Goal: Task Accomplishment & Management: Complete application form

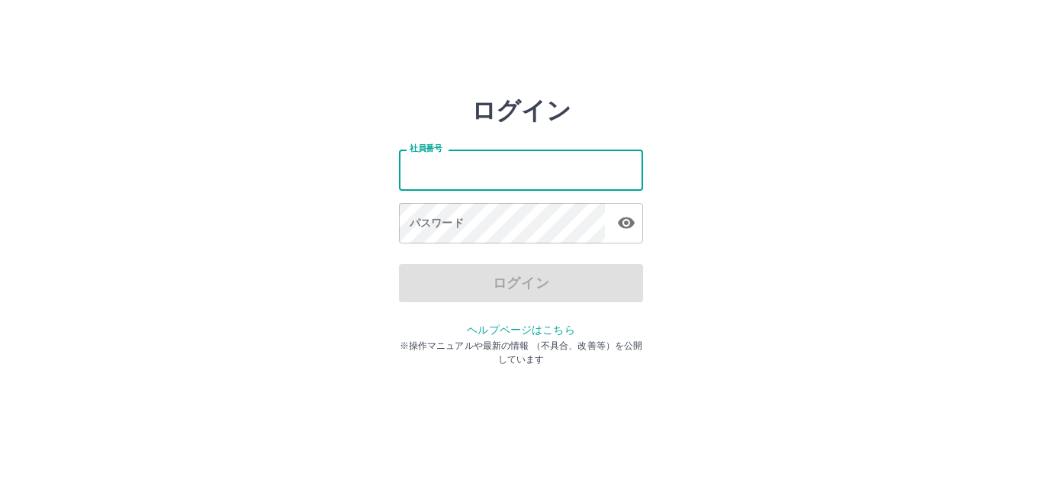
click at [494, 182] on input "社員番号" at bounding box center [521, 170] width 244 height 40
type input "*******"
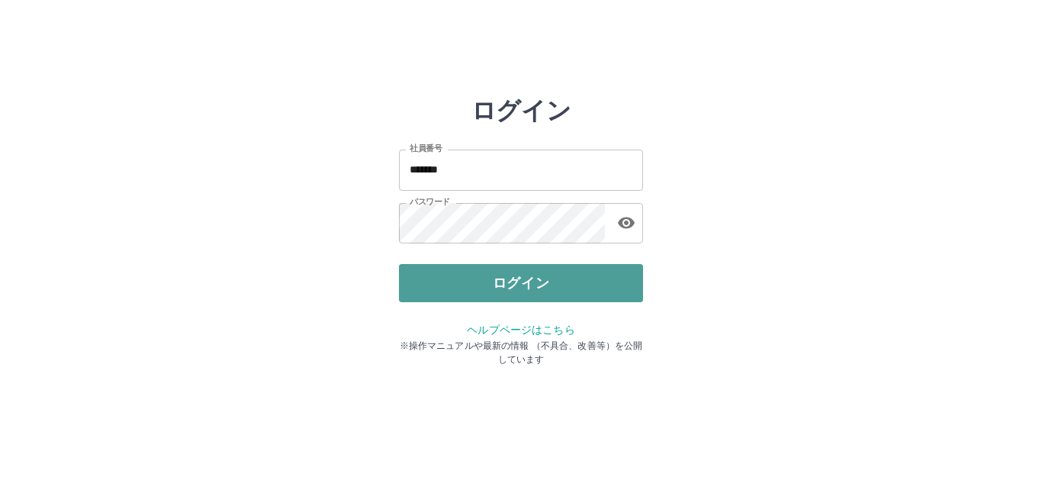
click at [517, 274] on button "ログイン" at bounding box center [521, 283] width 244 height 38
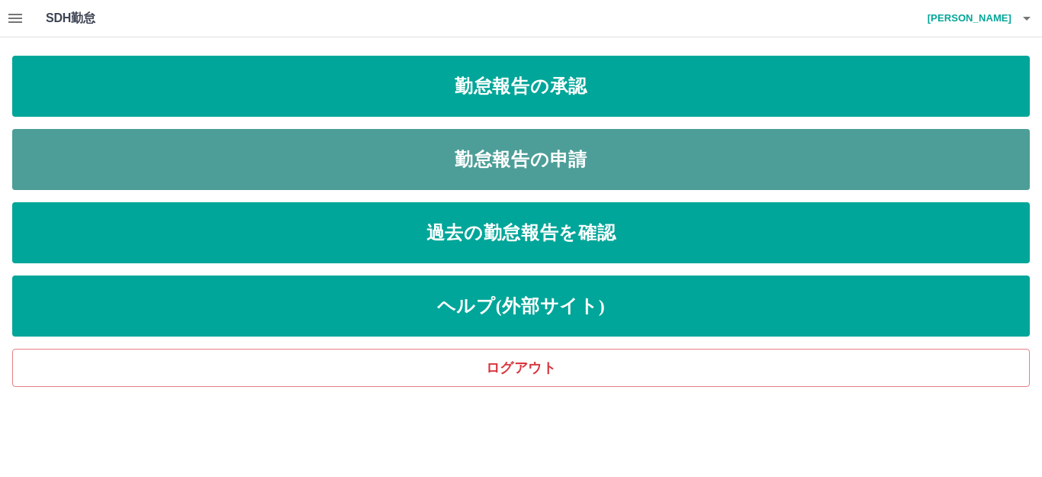
click at [472, 153] on link "勤怠報告の申請" at bounding box center [521, 159] width 1018 height 61
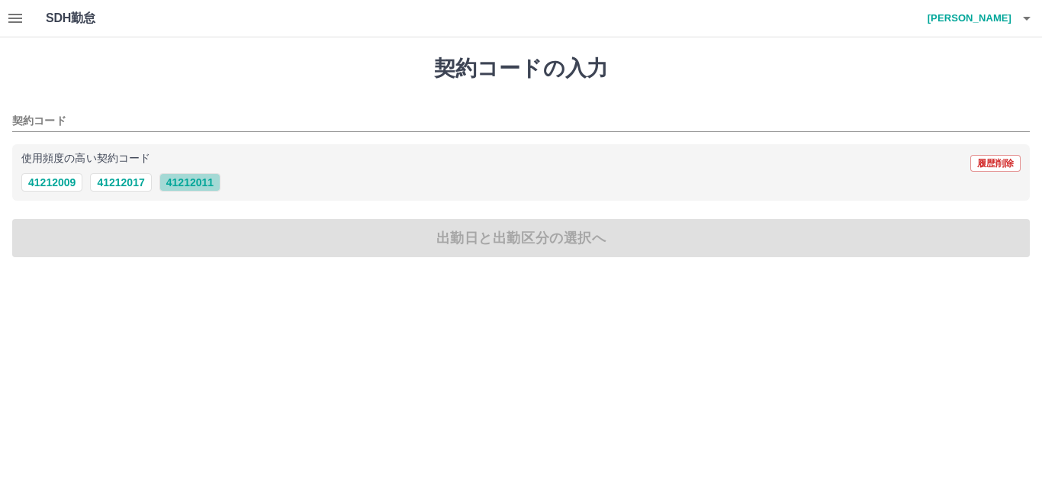
click at [190, 182] on button "41212011" at bounding box center [189, 182] width 61 height 18
type input "********"
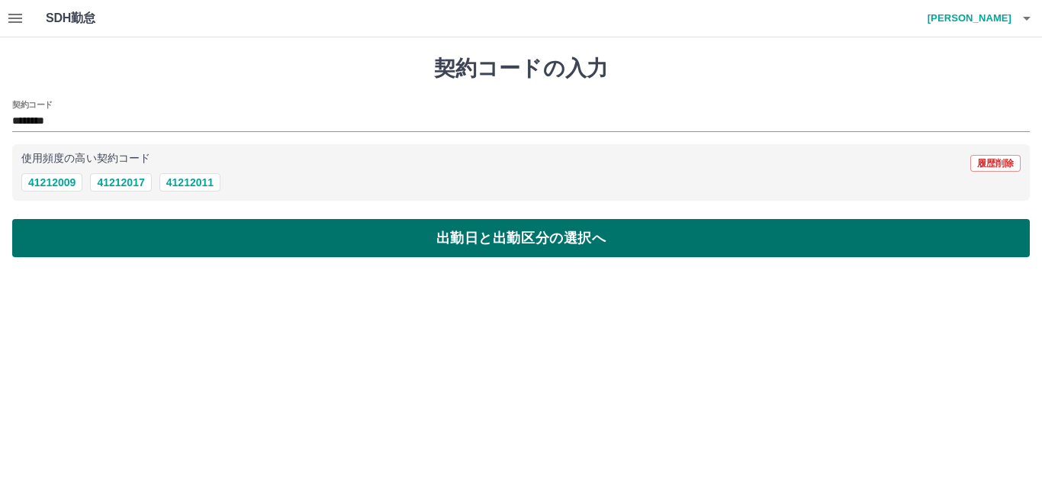
click at [68, 230] on button "出勤日と出勤区分の選択へ" at bounding box center [521, 238] width 1018 height 38
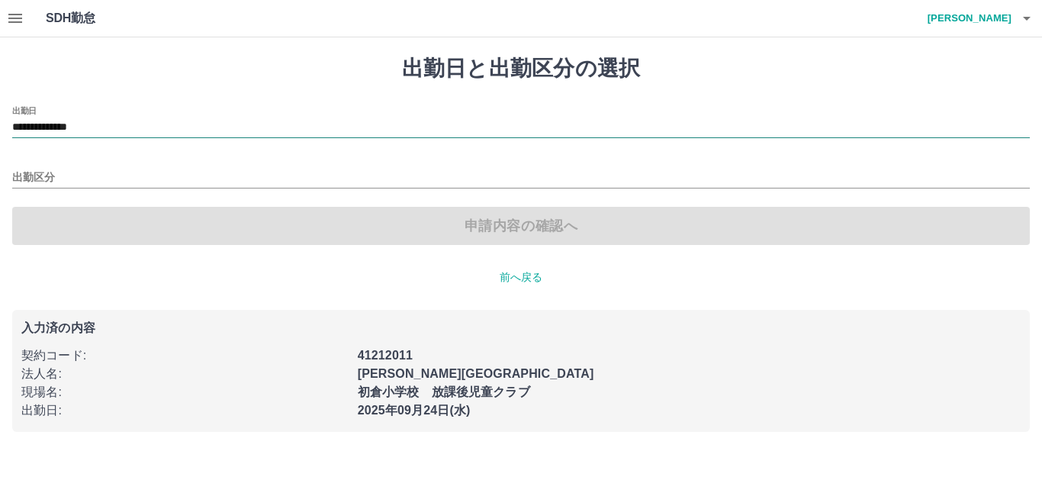
click at [79, 131] on input "**********" at bounding box center [521, 127] width 1018 height 19
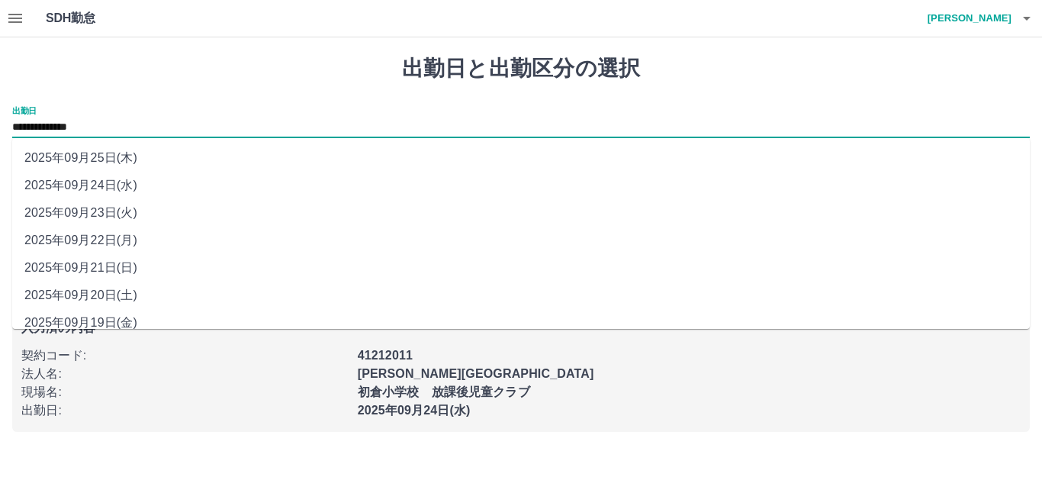
click at [98, 265] on li "2025年09月21日(日)" at bounding box center [521, 267] width 1018 height 27
type input "**********"
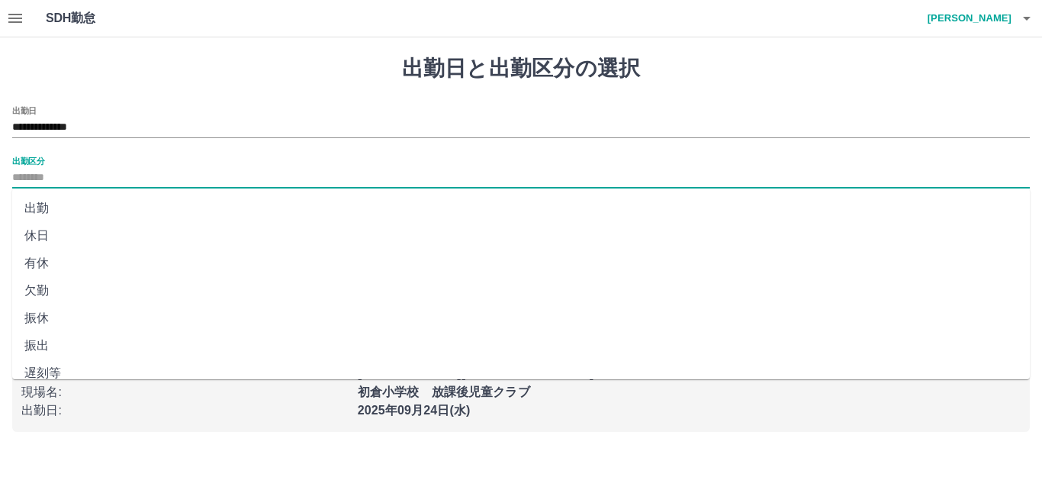
click at [47, 182] on input "出勤区分" at bounding box center [521, 178] width 1018 height 19
click at [48, 332] on li "法定休" at bounding box center [521, 331] width 1018 height 27
type input "***"
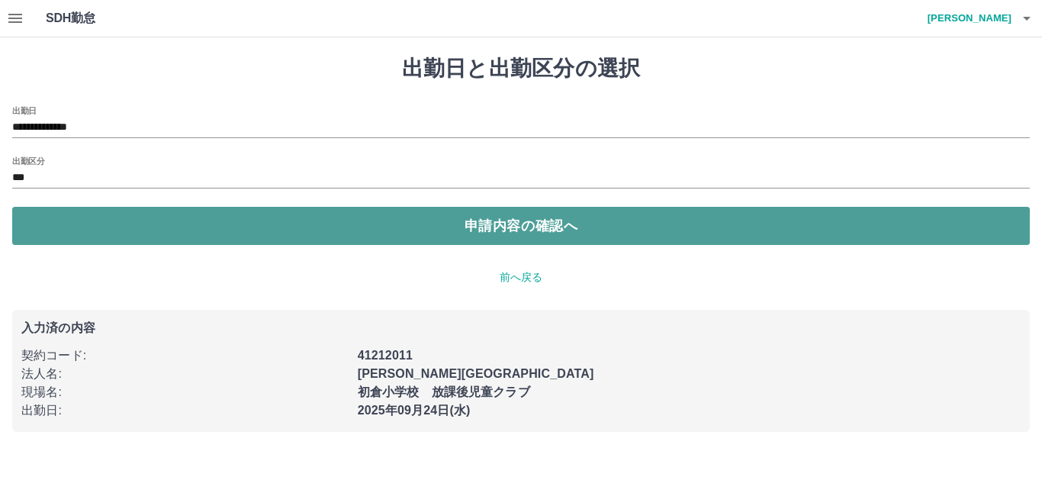
click at [237, 221] on button "申請内容の確認へ" at bounding box center [521, 226] width 1018 height 38
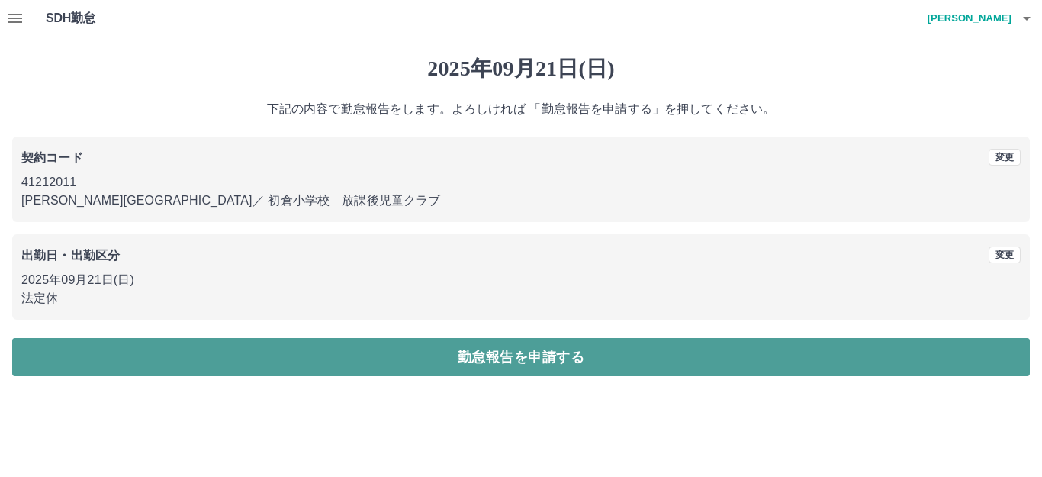
click at [235, 342] on button "勤怠報告を申請する" at bounding box center [521, 357] width 1018 height 38
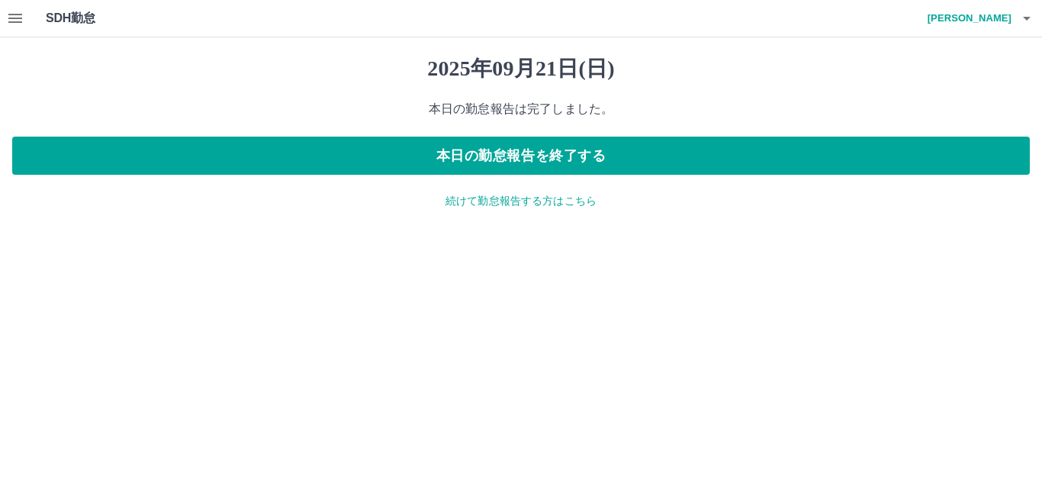
click at [548, 201] on p "続けて勤怠報告する方はこちら" at bounding box center [521, 201] width 1018 height 16
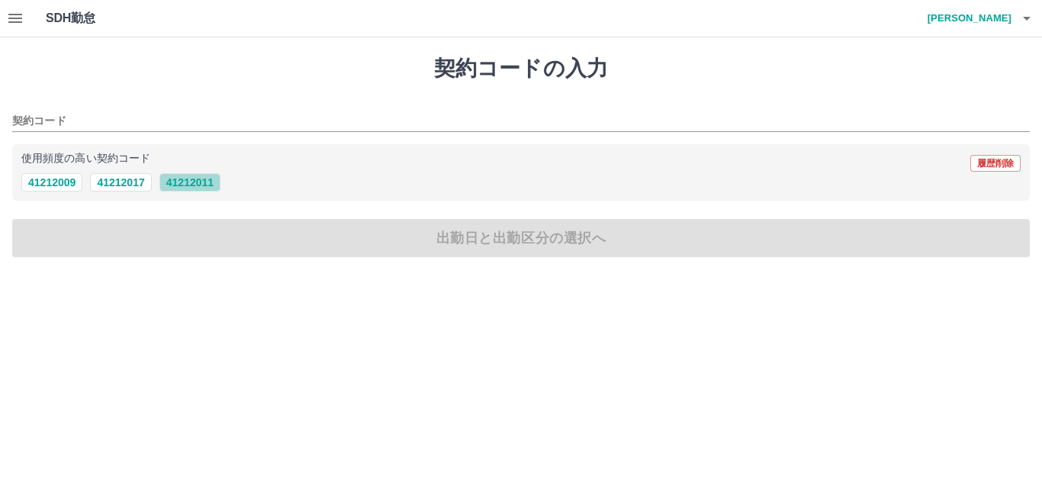
click at [188, 184] on button "41212011" at bounding box center [189, 182] width 61 height 18
type input "********"
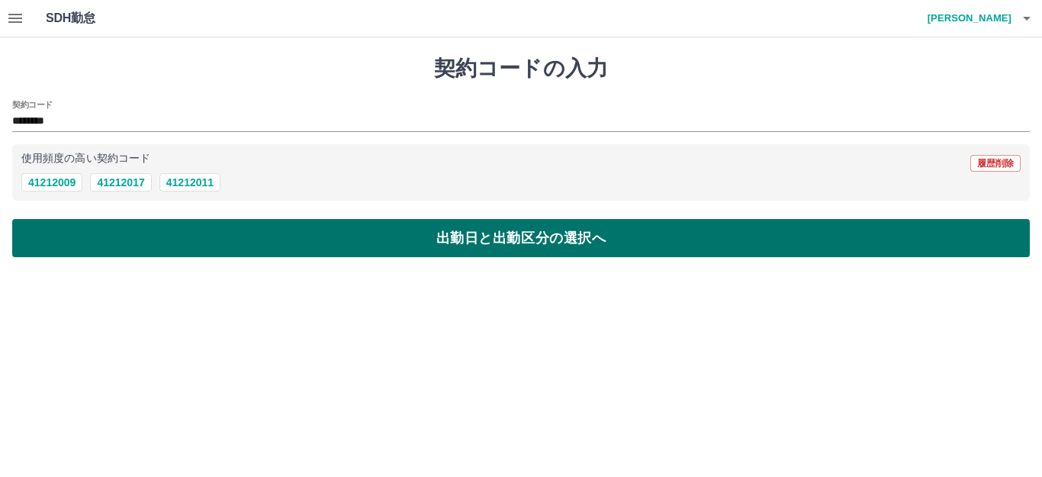
click at [170, 240] on button "出勤日と出勤区分の選択へ" at bounding box center [521, 238] width 1018 height 38
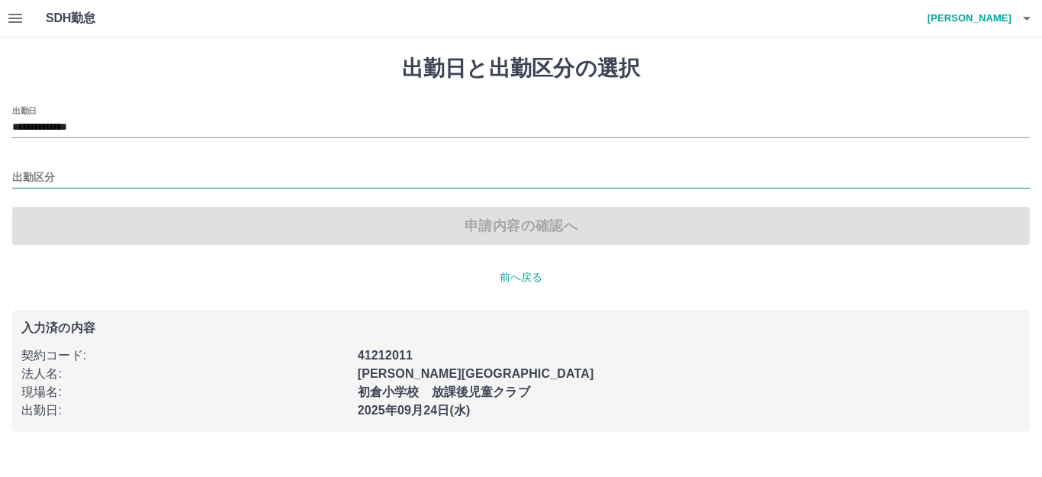
click at [43, 182] on input "出勤区分" at bounding box center [521, 178] width 1018 height 19
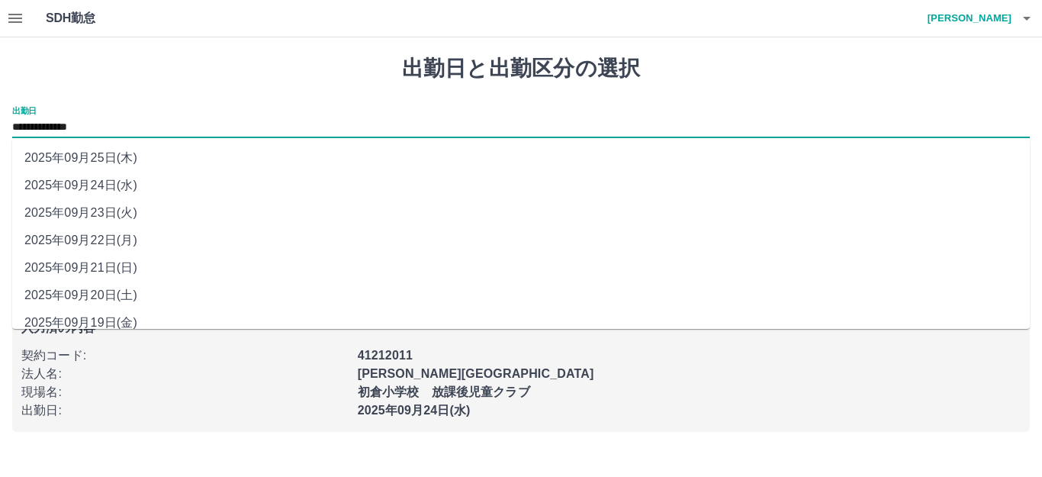
click at [71, 131] on input "**********" at bounding box center [521, 127] width 1018 height 19
click at [105, 240] on li "2025年09月22日(月)" at bounding box center [521, 240] width 1018 height 27
type input "**********"
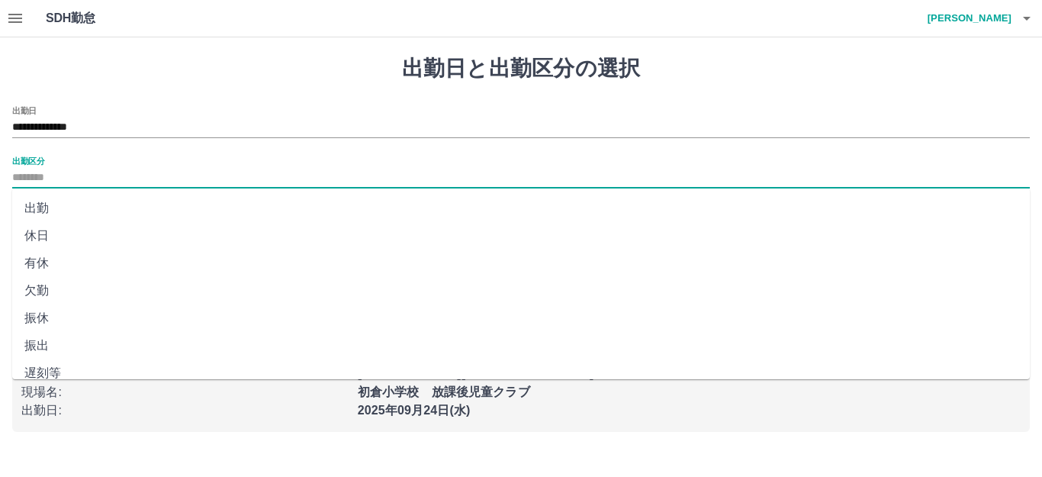
click at [27, 178] on input "出勤区分" at bounding box center [521, 178] width 1018 height 19
click at [43, 258] on li "有休" at bounding box center [521, 262] width 1018 height 27
type input "**"
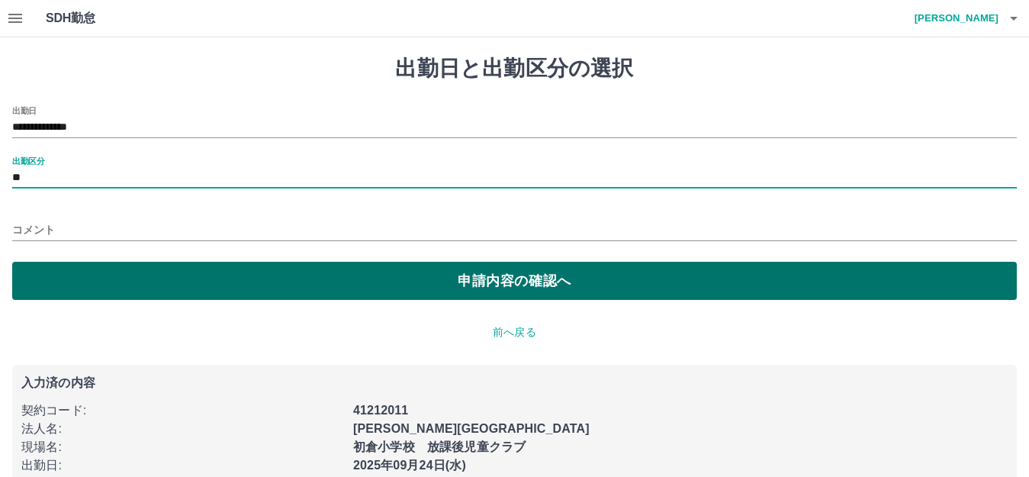
click at [146, 274] on button "申請内容の確認へ" at bounding box center [514, 281] width 1005 height 38
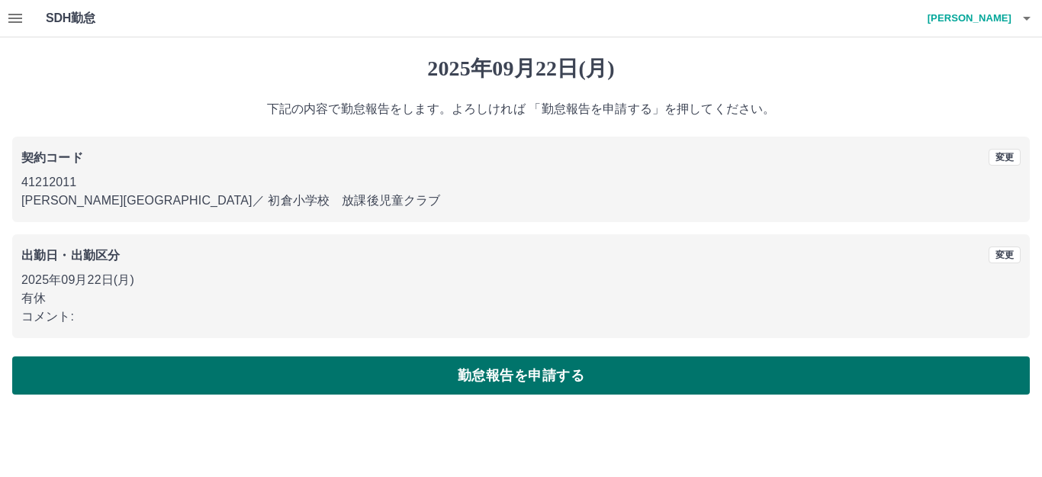
click at [287, 367] on button "勤怠報告を申請する" at bounding box center [521, 375] width 1018 height 38
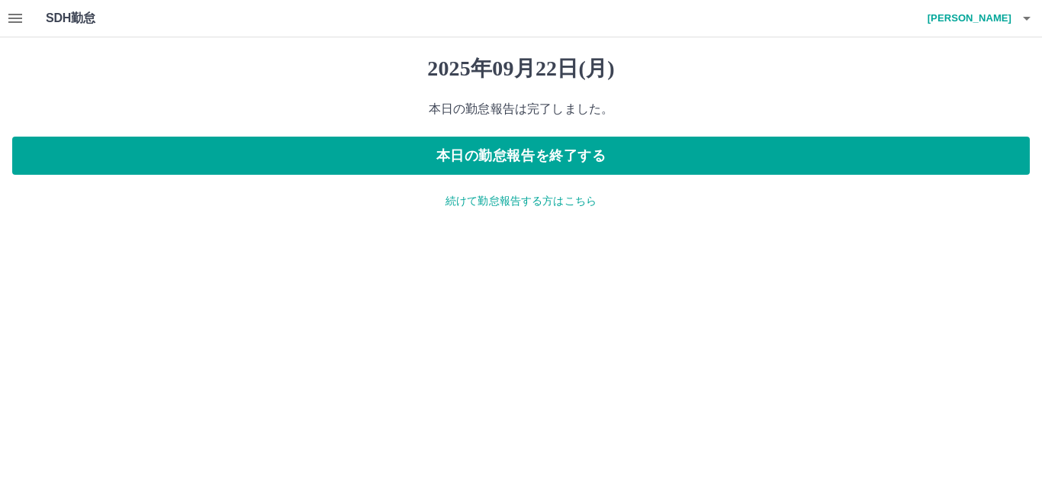
click at [513, 203] on p "続けて勤怠報告する方はこちら" at bounding box center [521, 201] width 1018 height 16
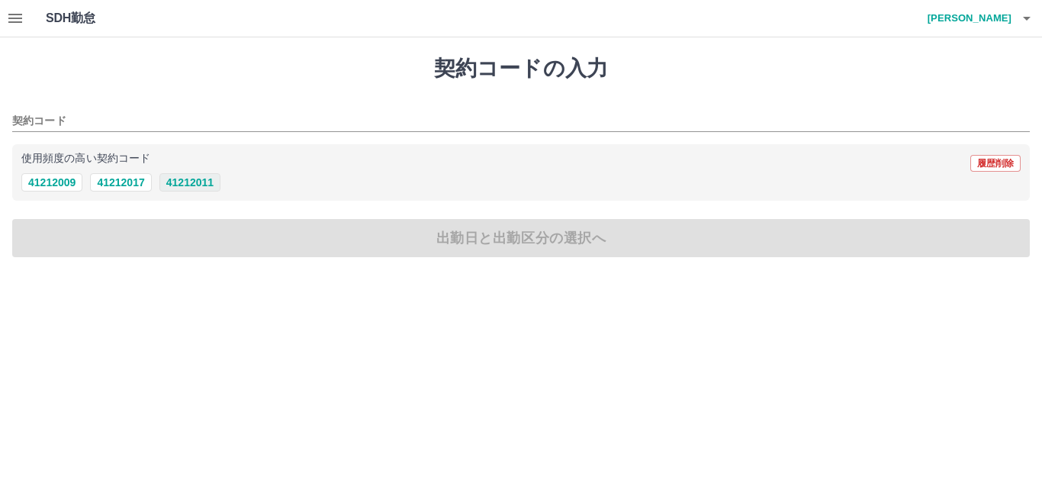
click at [190, 182] on button "41212011" at bounding box center [189, 182] width 61 height 18
type input "********"
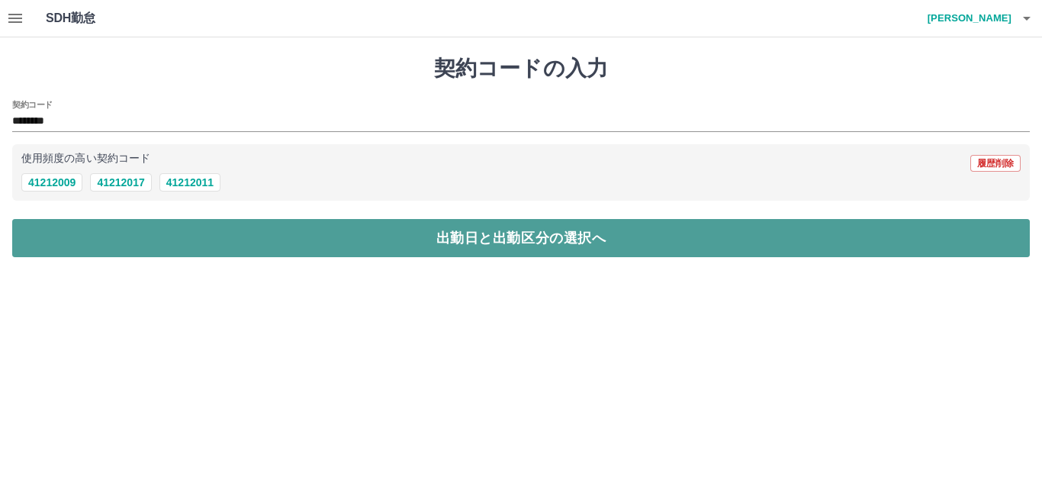
click at [73, 235] on button "出勤日と出勤区分の選択へ" at bounding box center [521, 238] width 1018 height 38
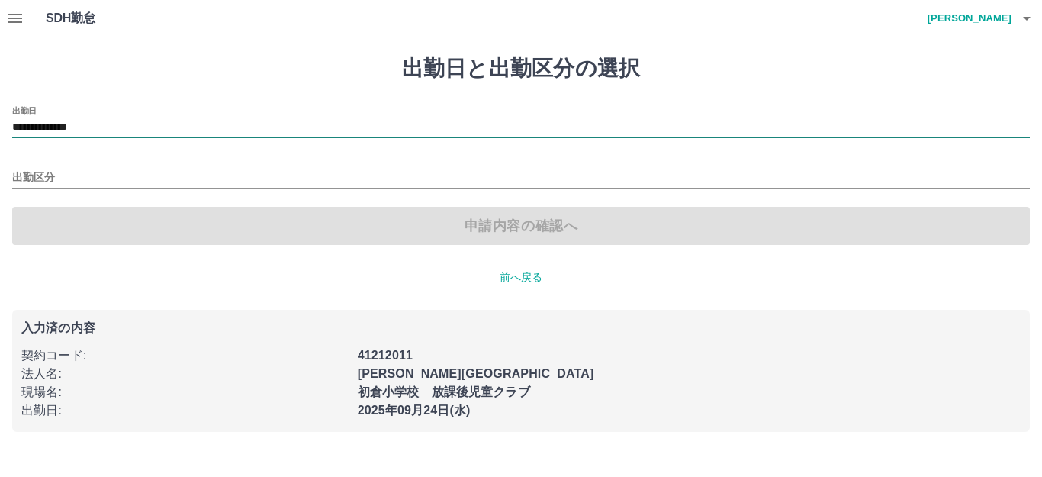
click at [55, 125] on input "**********" at bounding box center [521, 127] width 1018 height 19
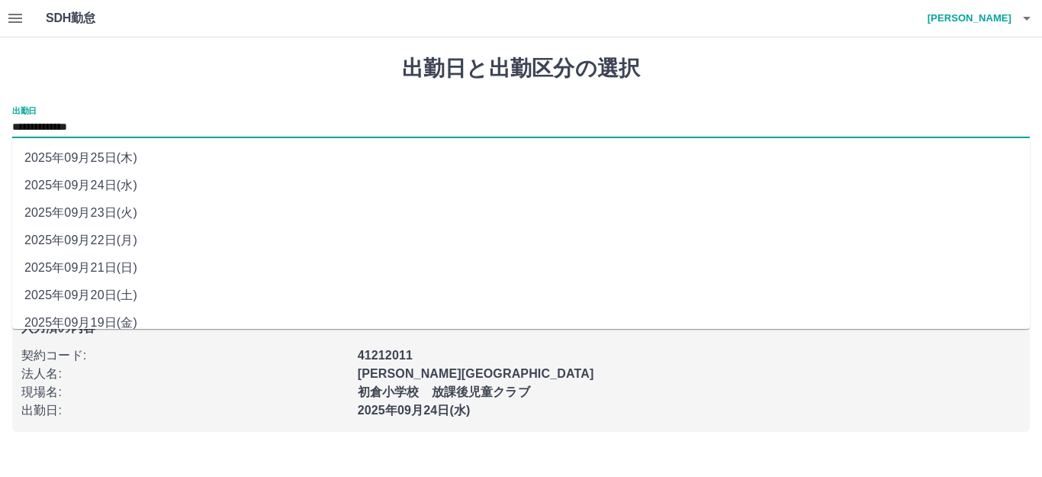
click at [54, 212] on li "2025年09月23日(火)" at bounding box center [521, 212] width 1018 height 27
type input "**********"
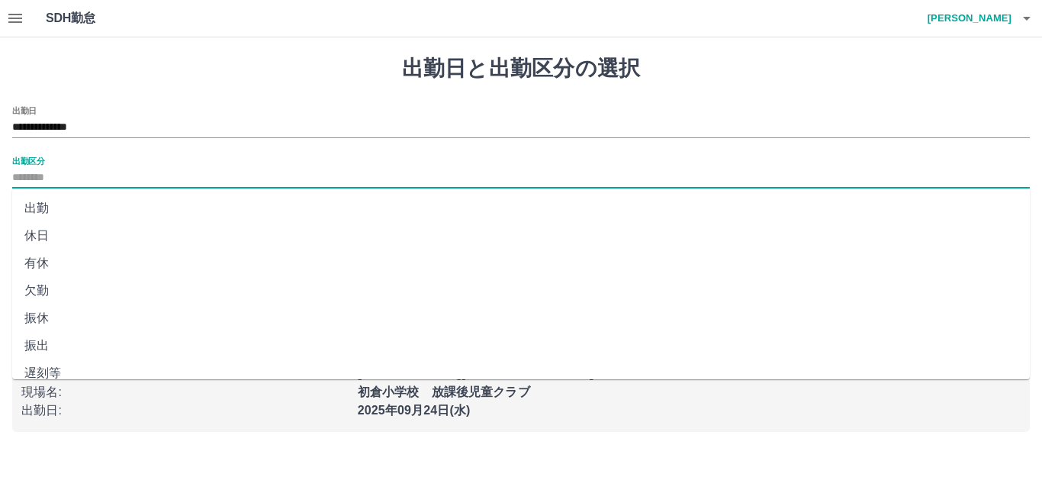
click at [43, 178] on input "出勤区分" at bounding box center [521, 178] width 1018 height 19
click at [44, 233] on li "休日" at bounding box center [521, 235] width 1018 height 27
type input "**"
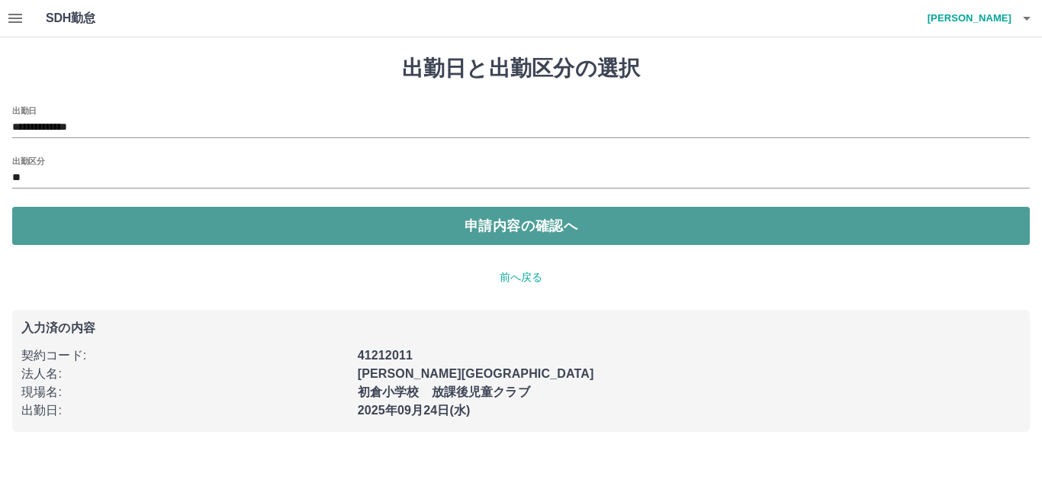
click at [312, 217] on button "申請内容の確認へ" at bounding box center [521, 226] width 1018 height 38
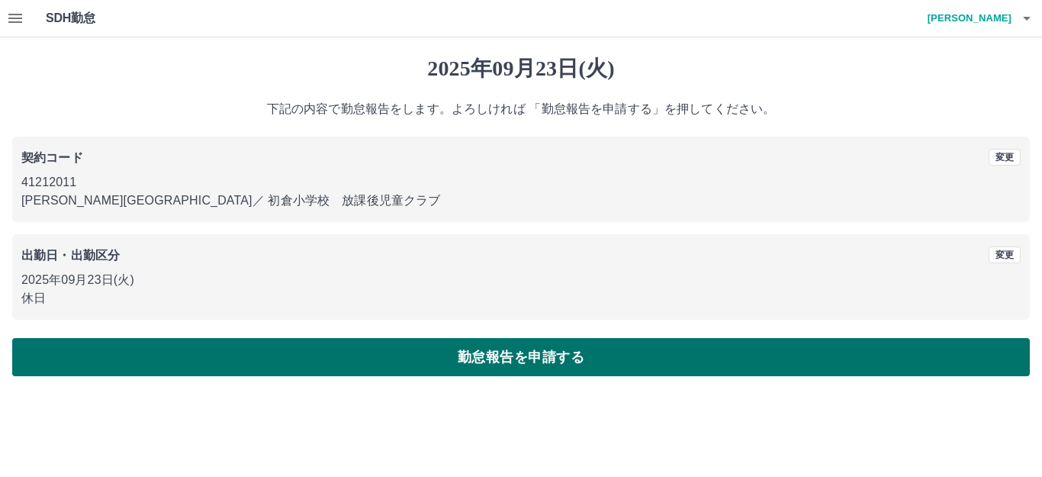
click at [185, 355] on button "勤怠報告を申請する" at bounding box center [521, 357] width 1018 height 38
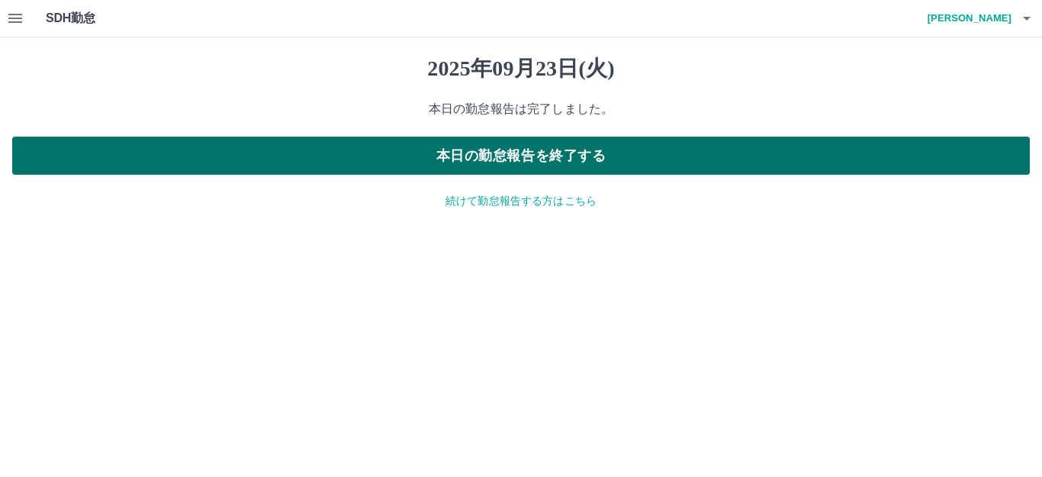
click at [465, 143] on button "本日の勤怠報告を終了する" at bounding box center [521, 156] width 1018 height 38
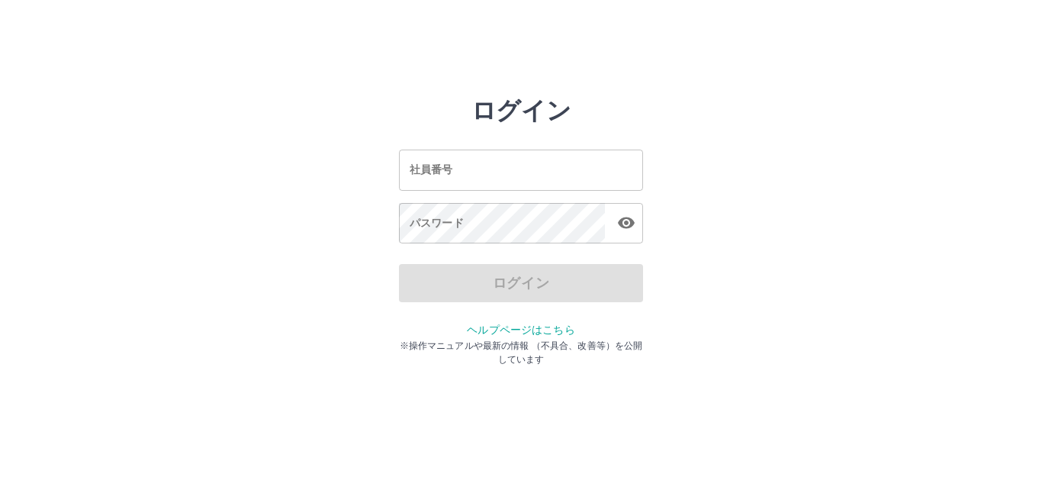
drag, startPoint x: 0, startPoint y: 0, endPoint x: 501, endPoint y: 169, distance: 528.7
click at [501, 169] on input "社員番号" at bounding box center [521, 170] width 244 height 40
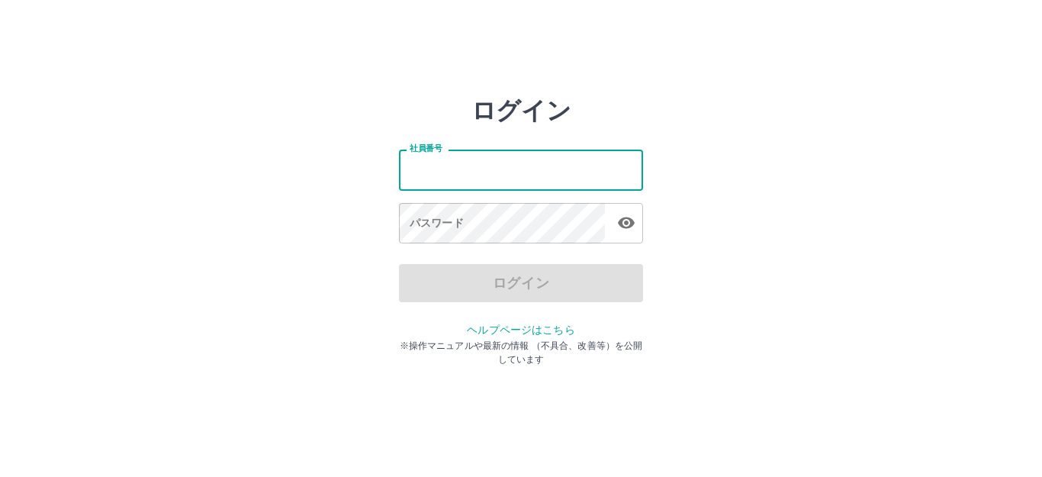
type input "*******"
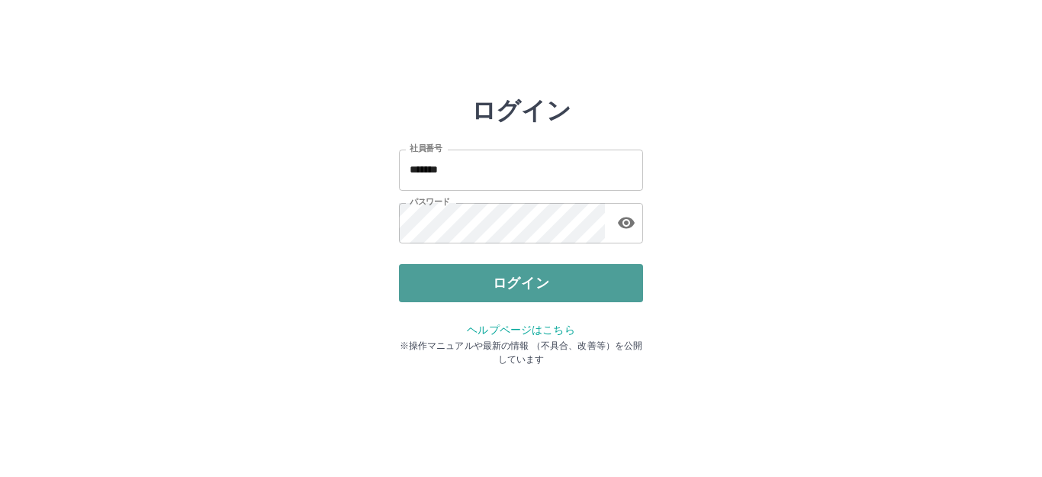
click at [507, 288] on button "ログイン" at bounding box center [521, 283] width 244 height 38
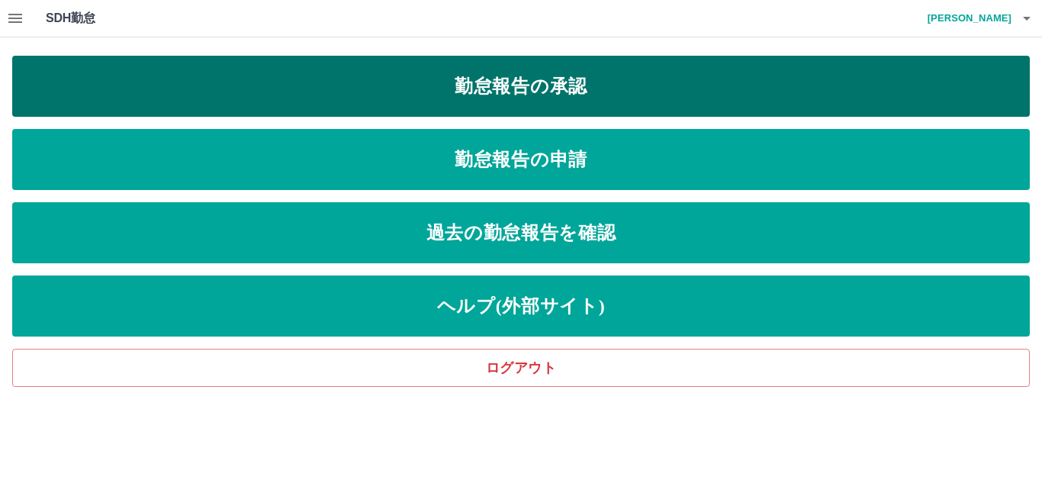
click at [549, 80] on link "勤怠報告の承認" at bounding box center [521, 86] width 1018 height 61
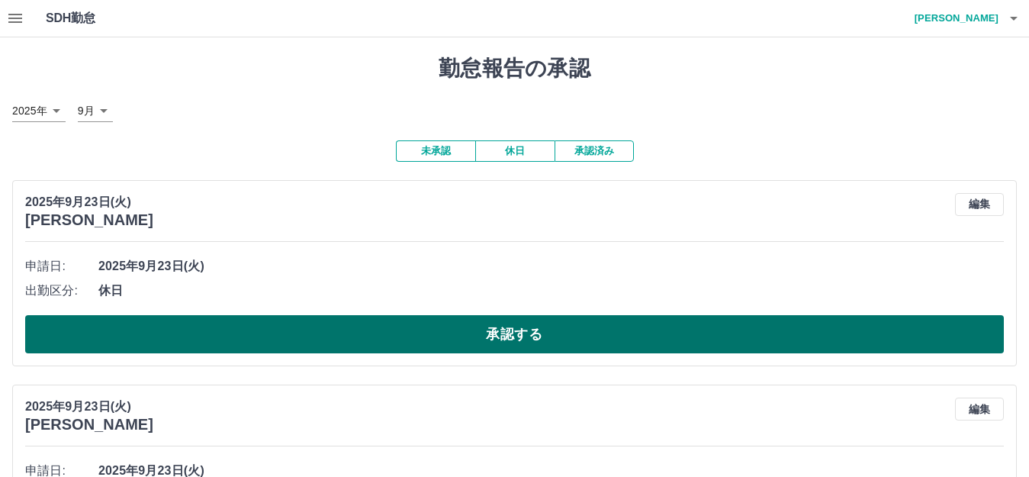
click at [163, 333] on button "承認する" at bounding box center [514, 334] width 979 height 38
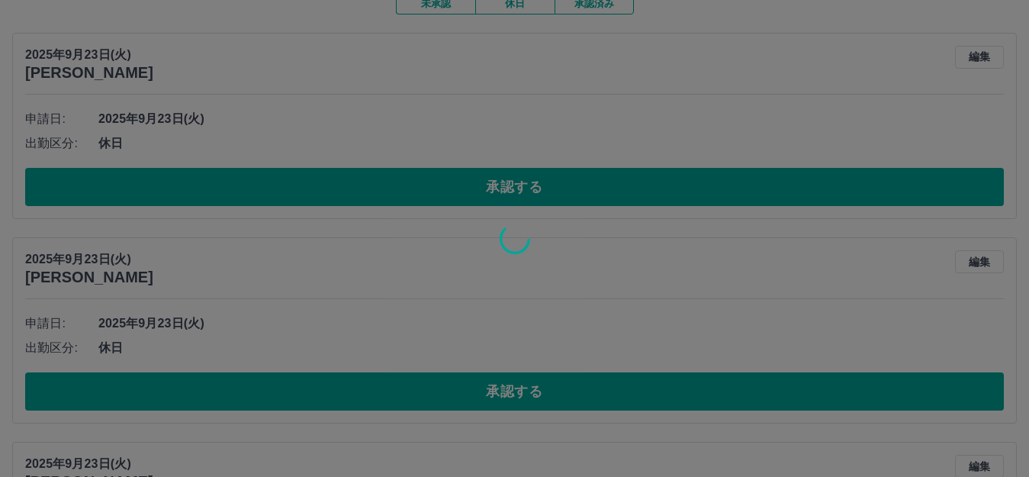
scroll to position [153, 0]
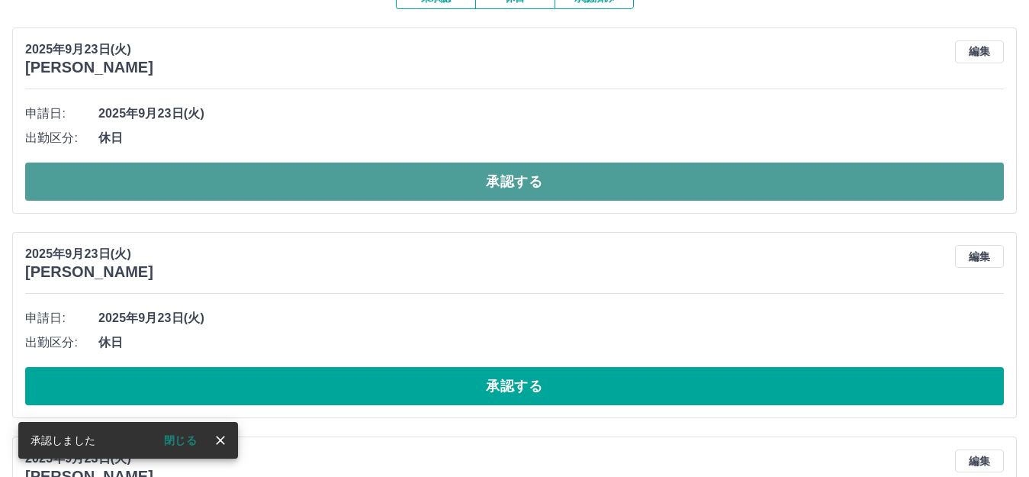
click at [360, 172] on button "承認する" at bounding box center [514, 181] width 979 height 38
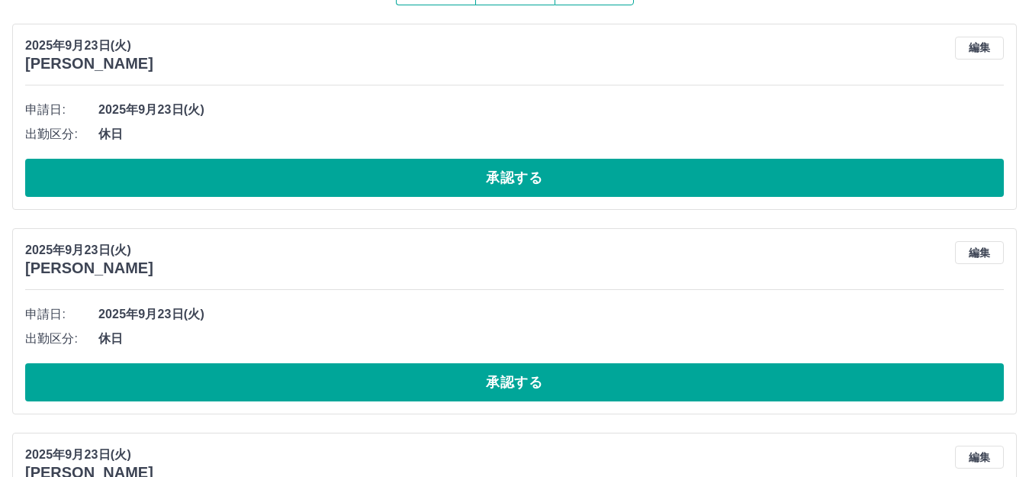
scroll to position [305, 0]
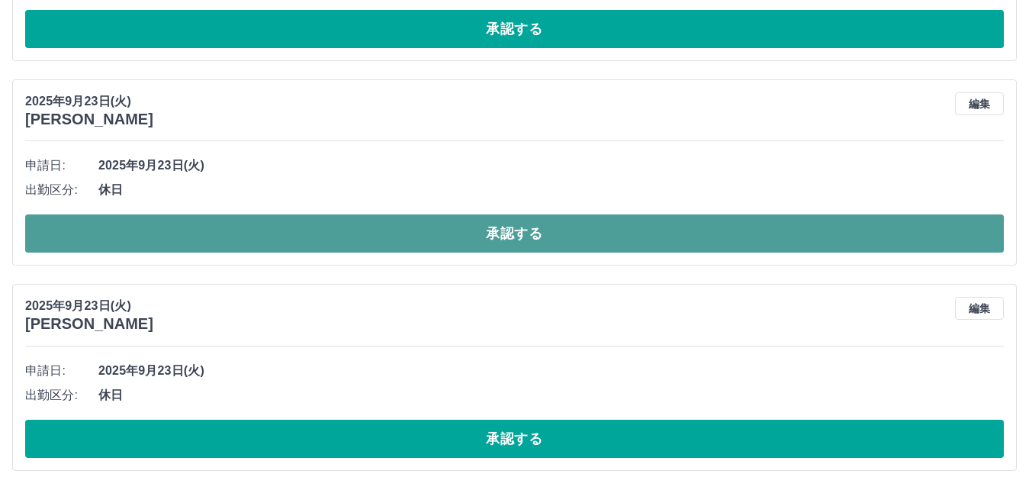
click at [378, 239] on button "承認する" at bounding box center [514, 233] width 979 height 38
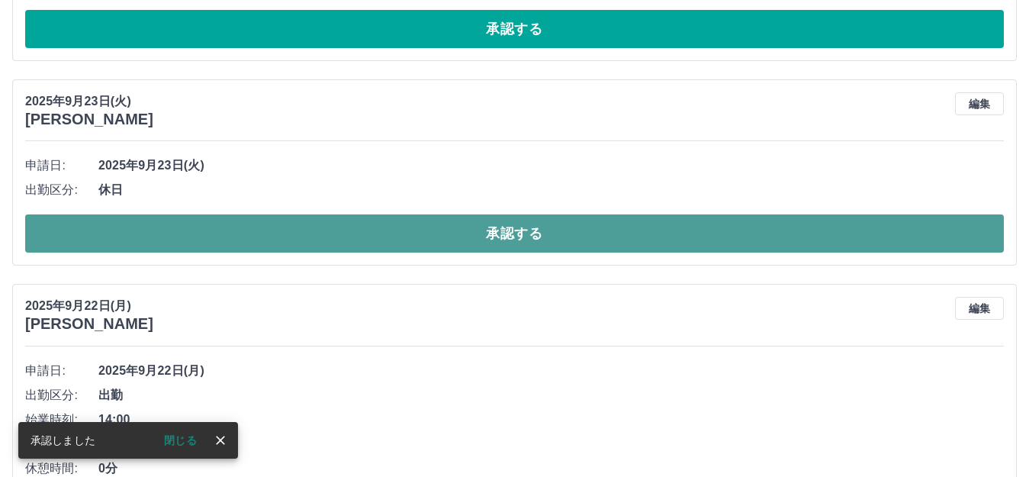
click at [373, 235] on button "承認する" at bounding box center [514, 233] width 979 height 38
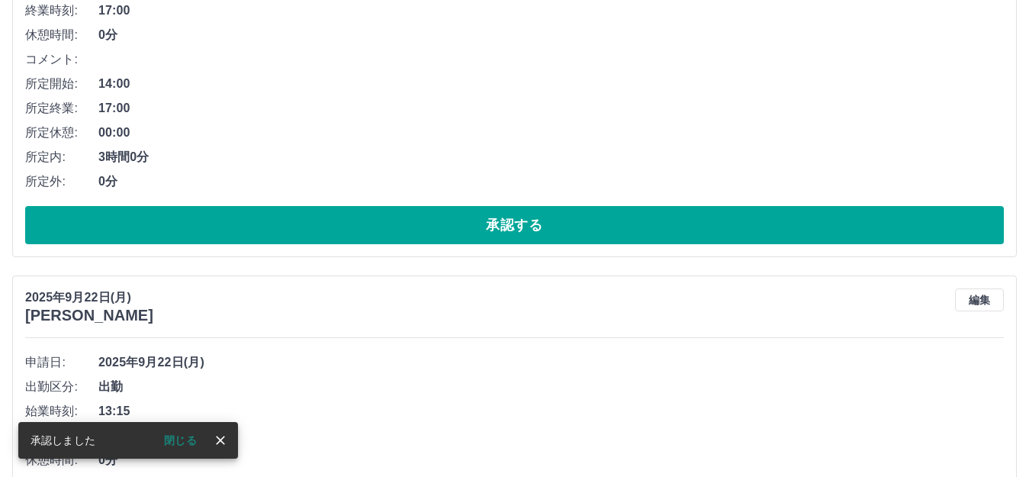
scroll to position [534, 0]
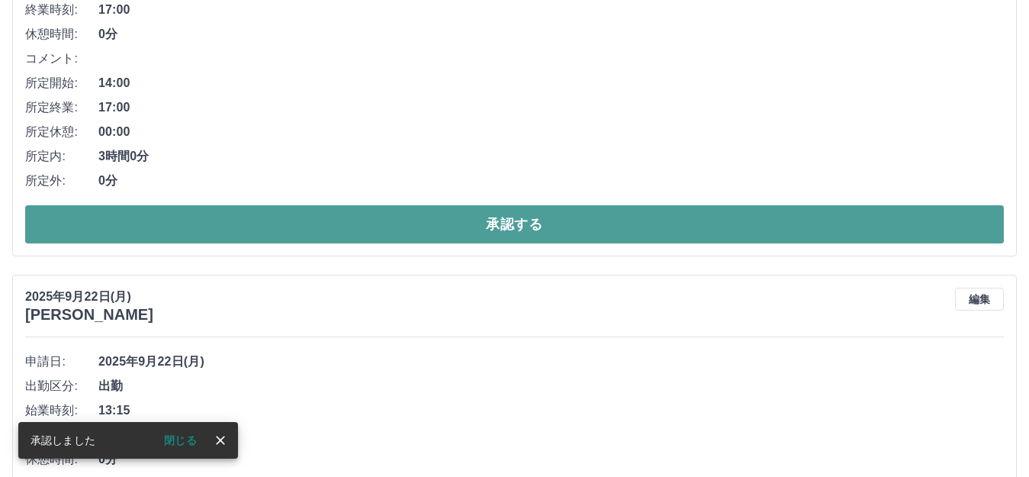
click at [384, 226] on button "承認する" at bounding box center [514, 224] width 979 height 38
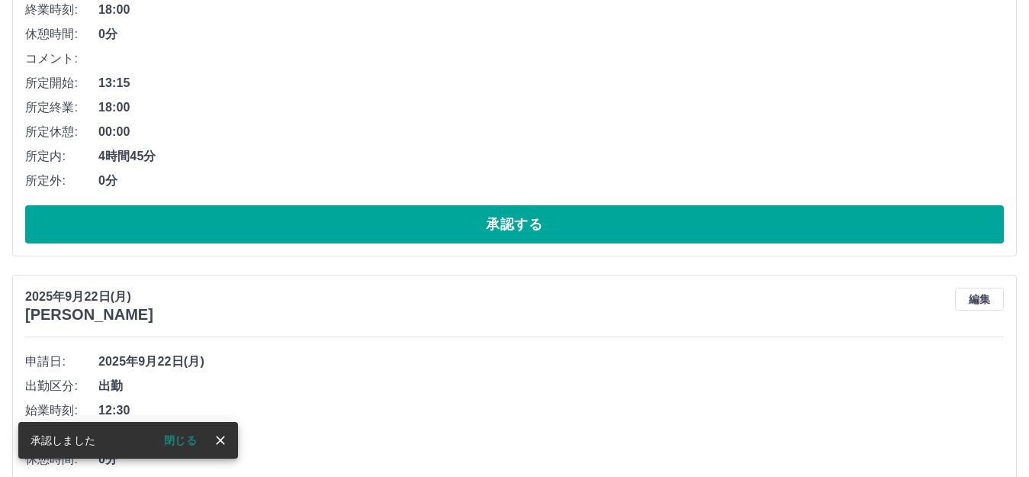
scroll to position [110, 0]
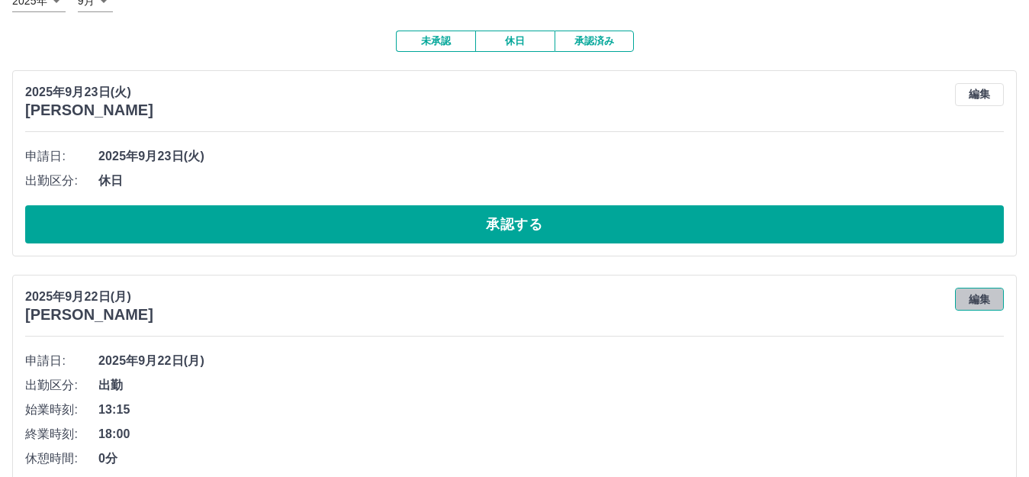
click at [973, 299] on button "編集" at bounding box center [979, 299] width 49 height 23
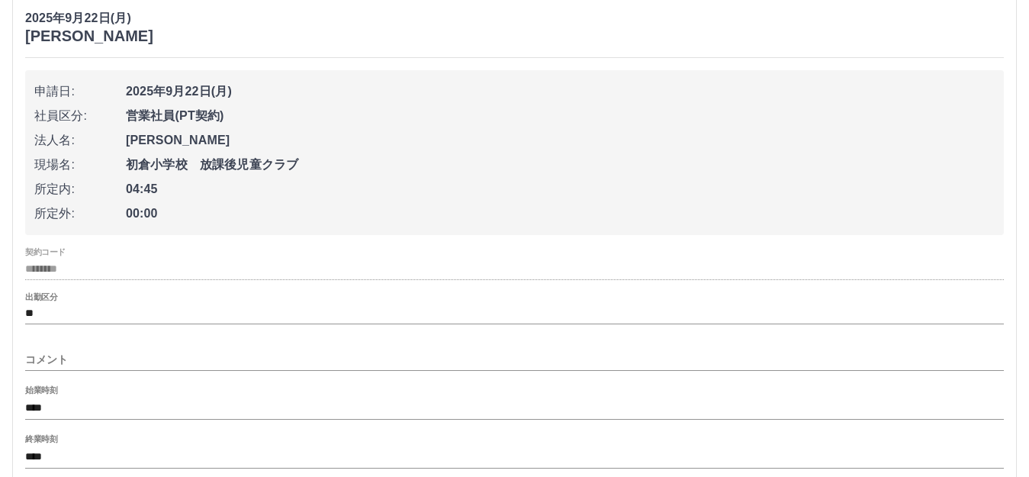
scroll to position [415, 0]
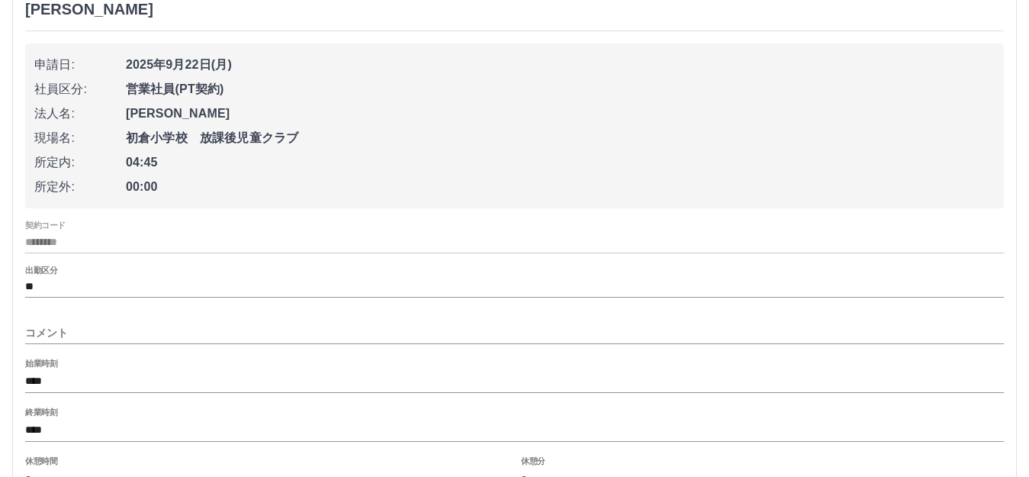
click at [48, 383] on input "****" at bounding box center [514, 382] width 979 height 22
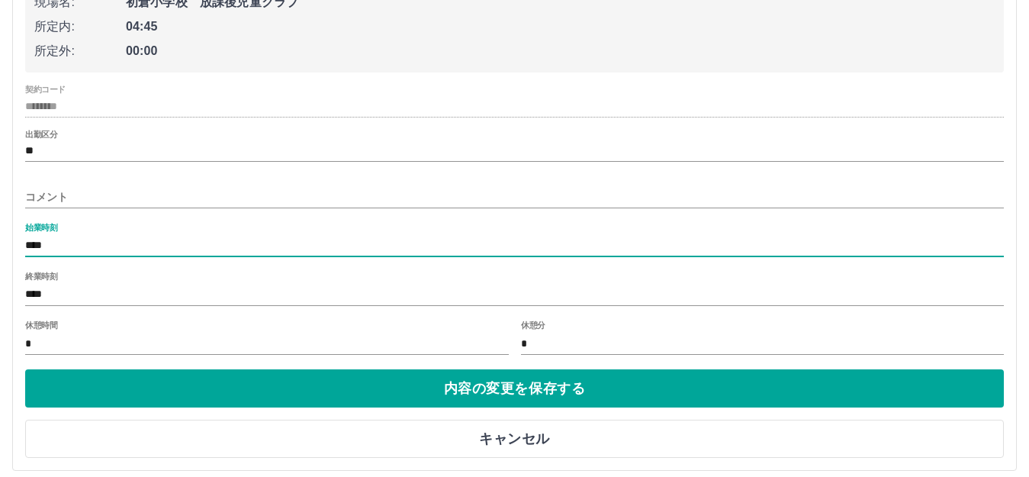
scroll to position [568, 0]
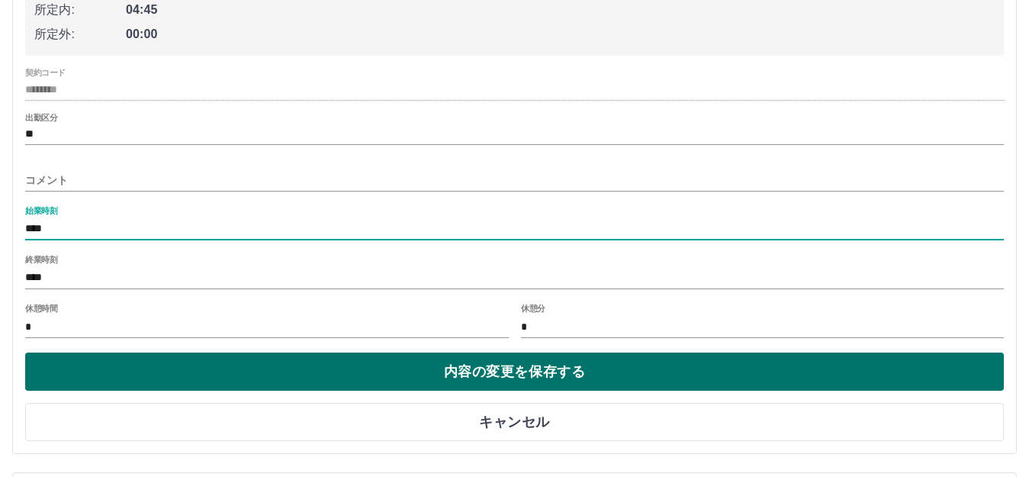
type input "****"
click at [271, 368] on button "内容の変更を保存する" at bounding box center [514, 371] width 979 height 38
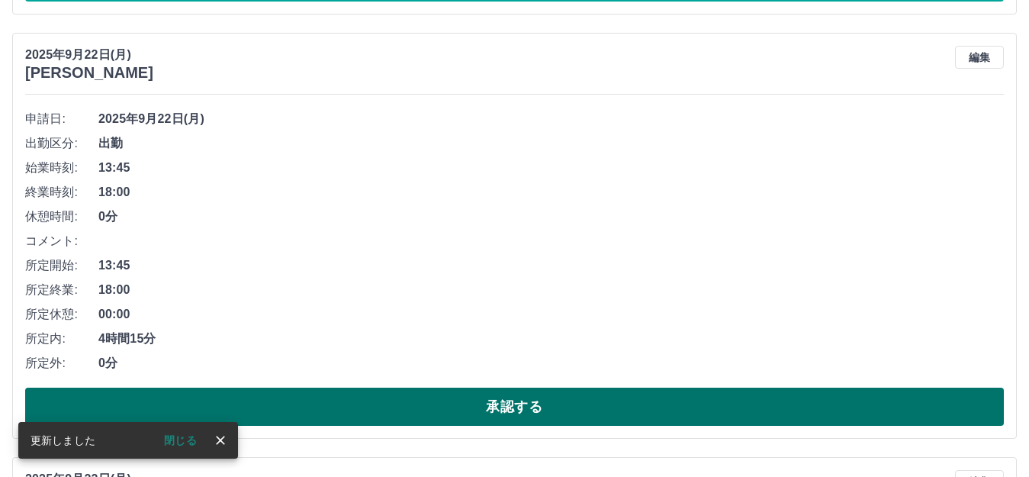
scroll to position [339, 0]
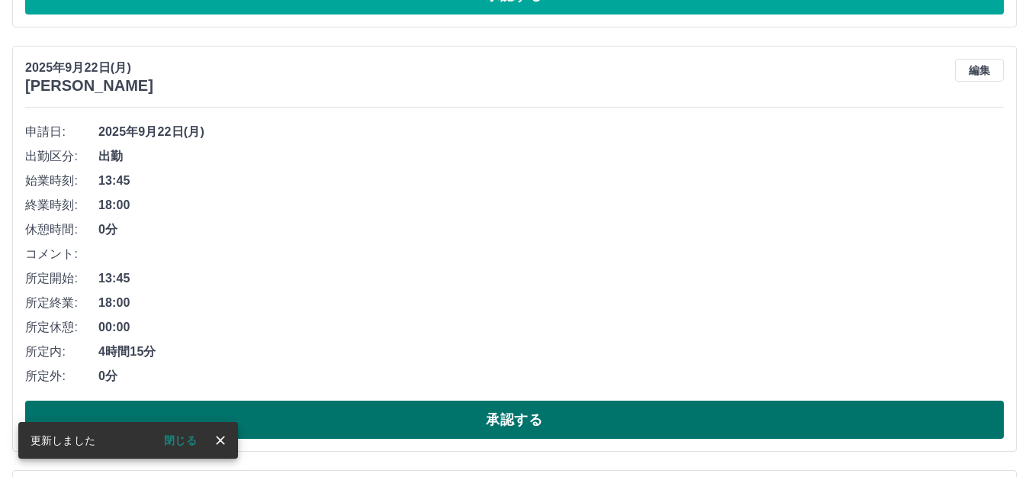
click at [375, 408] on button "承認する" at bounding box center [514, 419] width 979 height 38
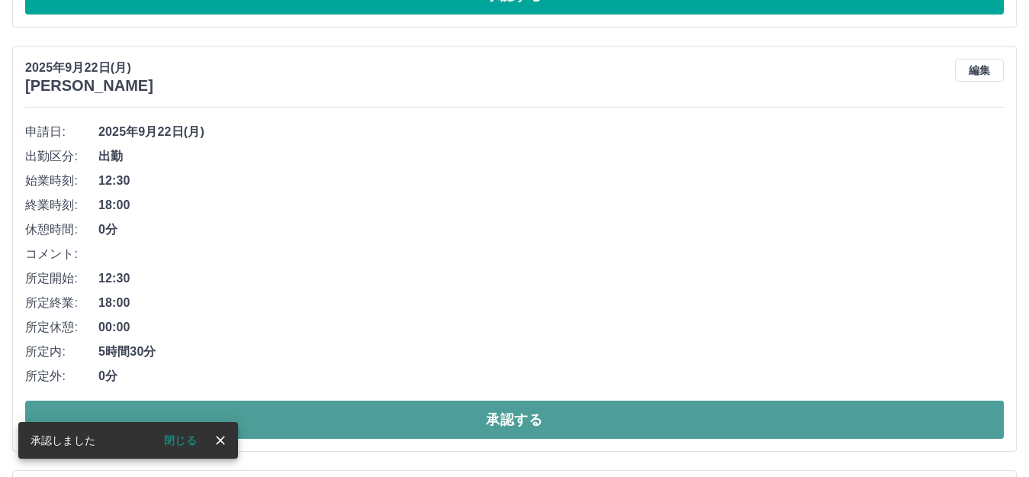
click at [409, 417] on button "承認する" at bounding box center [514, 419] width 979 height 38
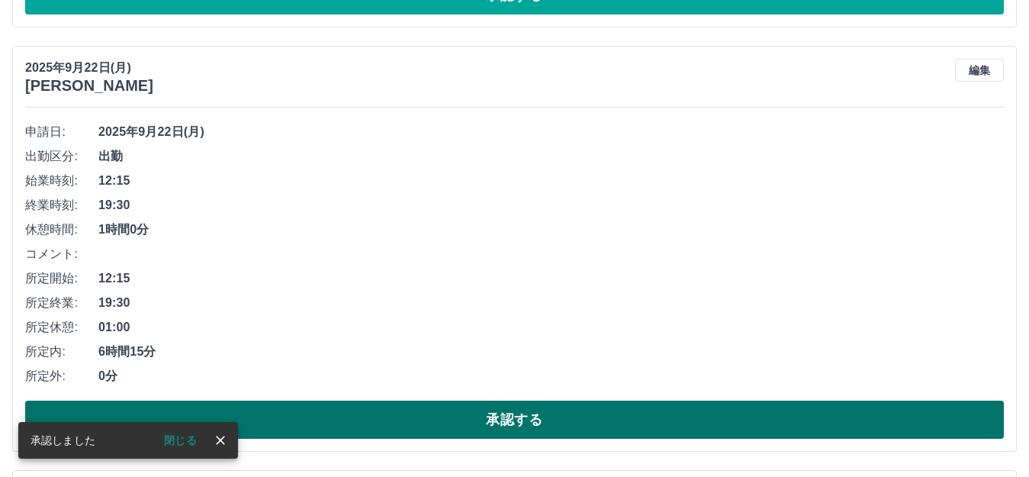
click at [402, 421] on button "承認する" at bounding box center [514, 419] width 979 height 38
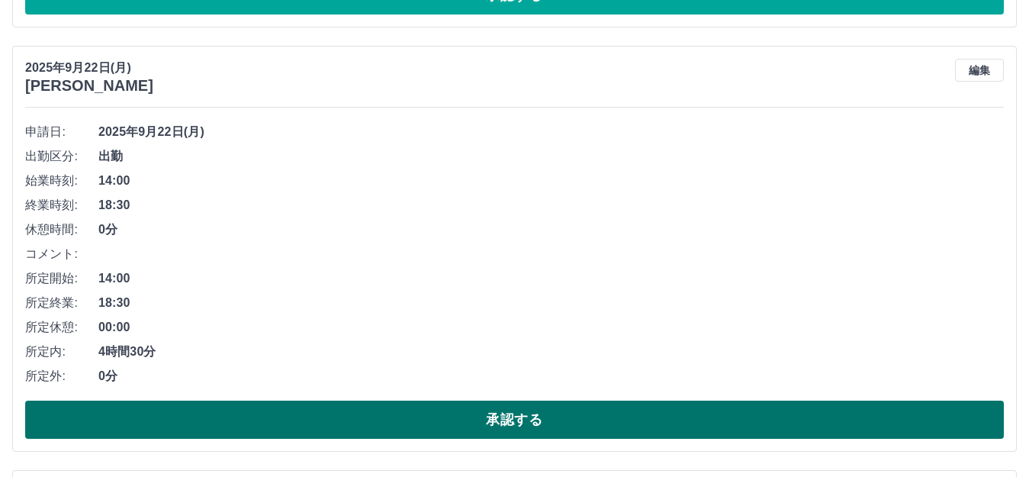
click at [487, 415] on button "承認する" at bounding box center [514, 419] width 979 height 38
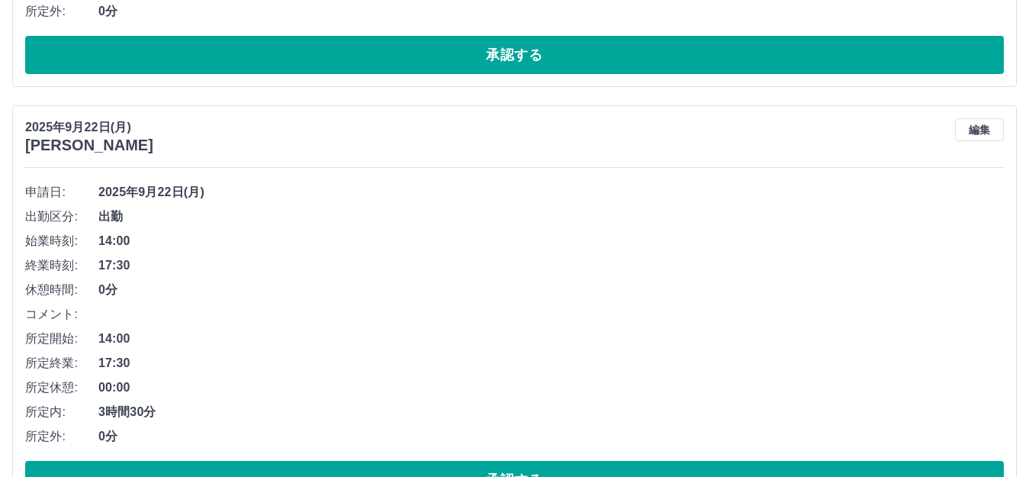
scroll to position [720, 0]
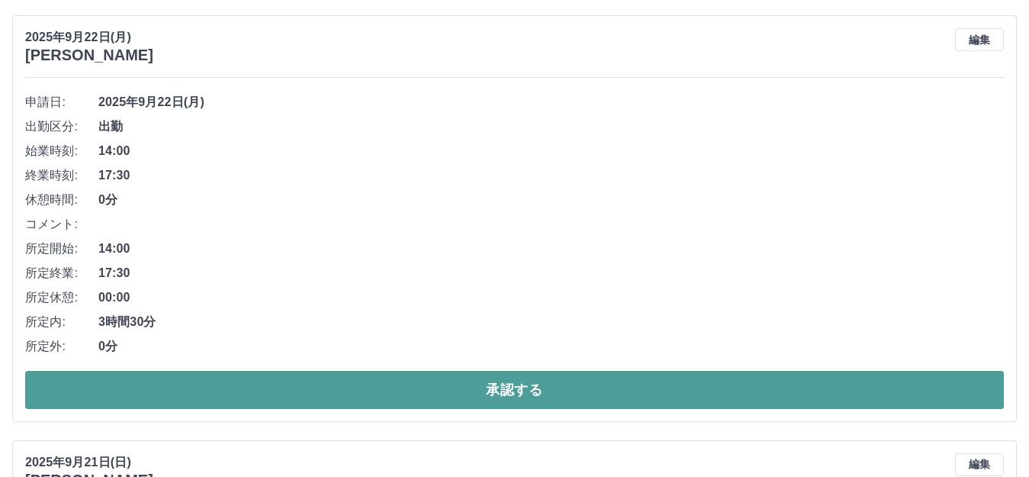
click at [211, 387] on button "承認する" at bounding box center [514, 390] width 979 height 38
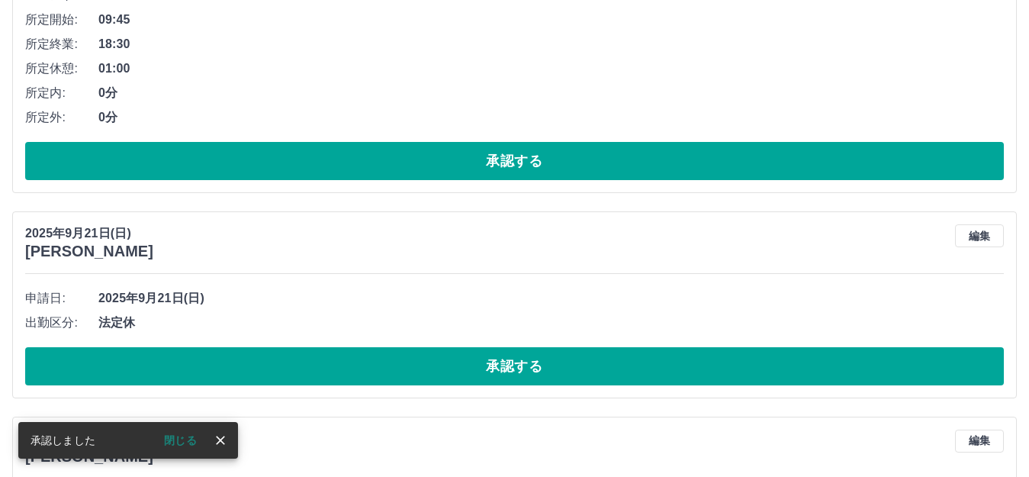
scroll to position [677, 0]
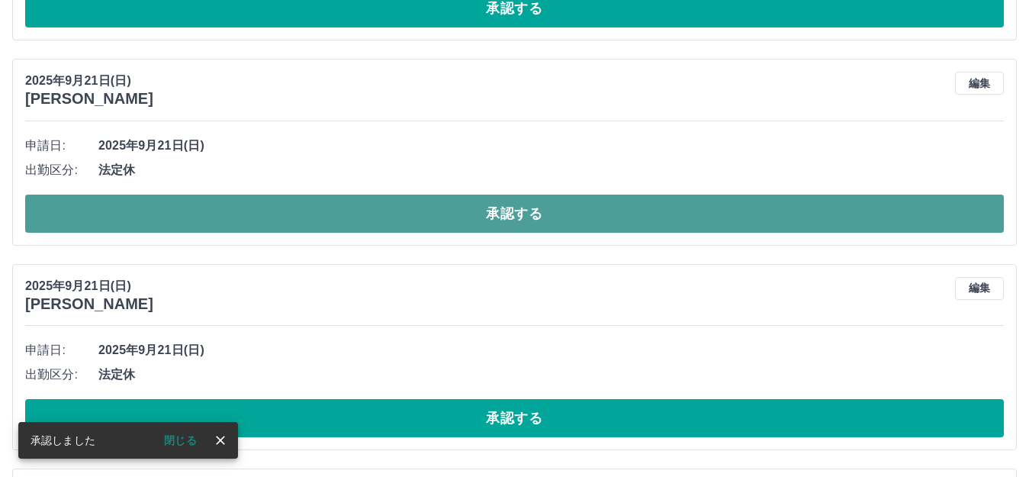
click at [351, 207] on button "承認する" at bounding box center [514, 214] width 979 height 38
click at [368, 218] on button "承認する" at bounding box center [514, 214] width 979 height 38
click at [397, 221] on button "承認する" at bounding box center [514, 214] width 979 height 38
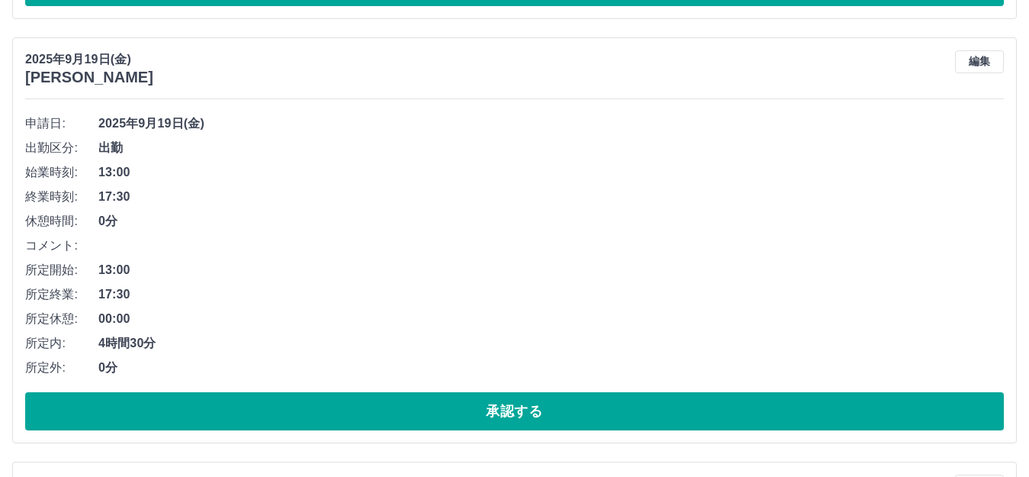
scroll to position [905, 0]
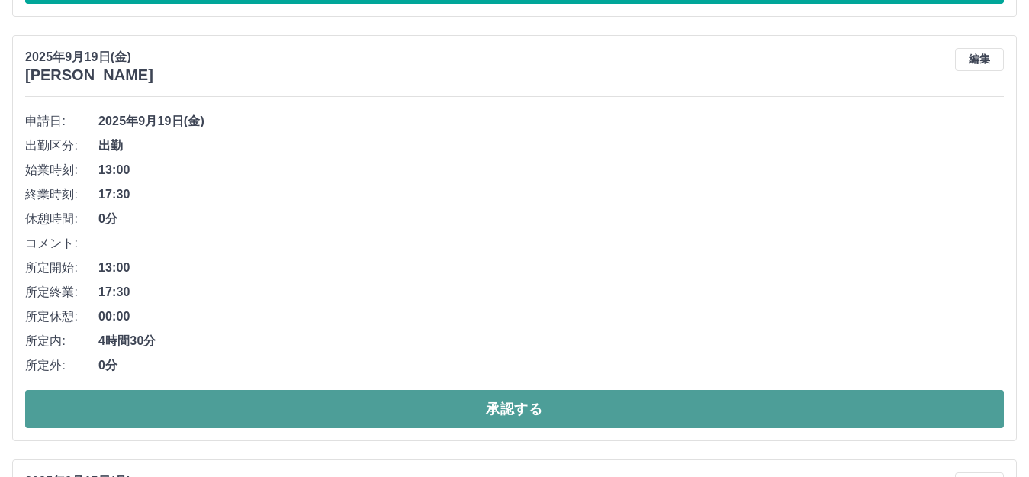
click at [232, 403] on button "承認する" at bounding box center [514, 409] width 979 height 38
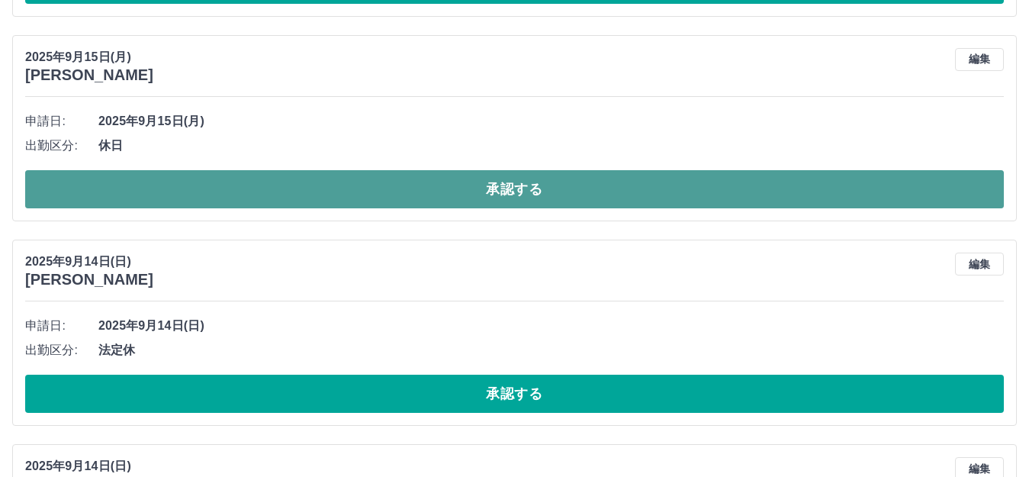
click at [211, 182] on button "承認する" at bounding box center [514, 189] width 979 height 38
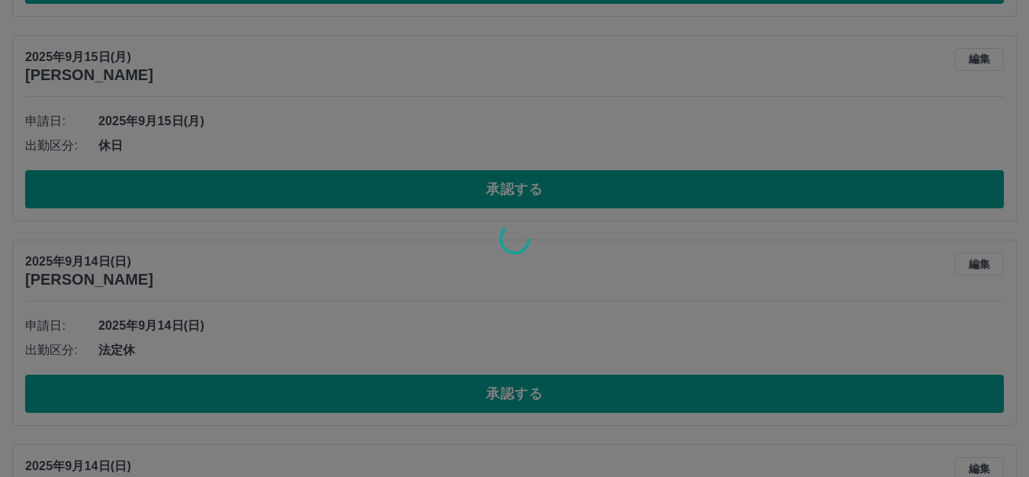
scroll to position [874, 0]
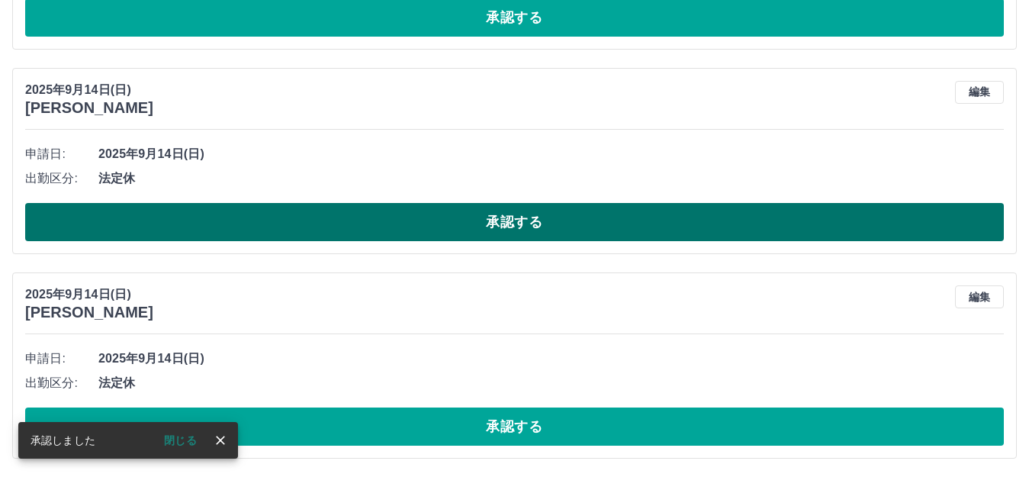
click at [227, 216] on button "承認する" at bounding box center [514, 222] width 979 height 38
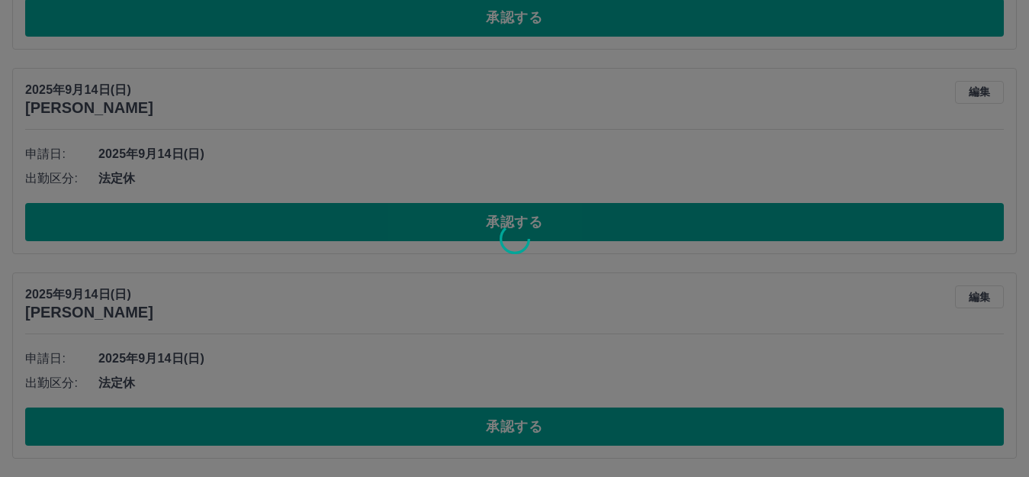
scroll to position [670, 0]
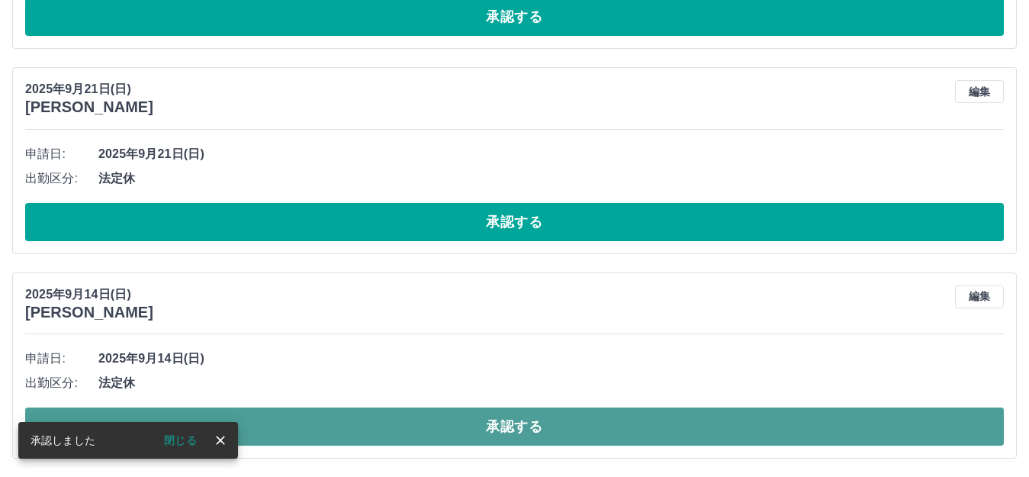
click at [259, 425] on button "承認する" at bounding box center [514, 426] width 979 height 38
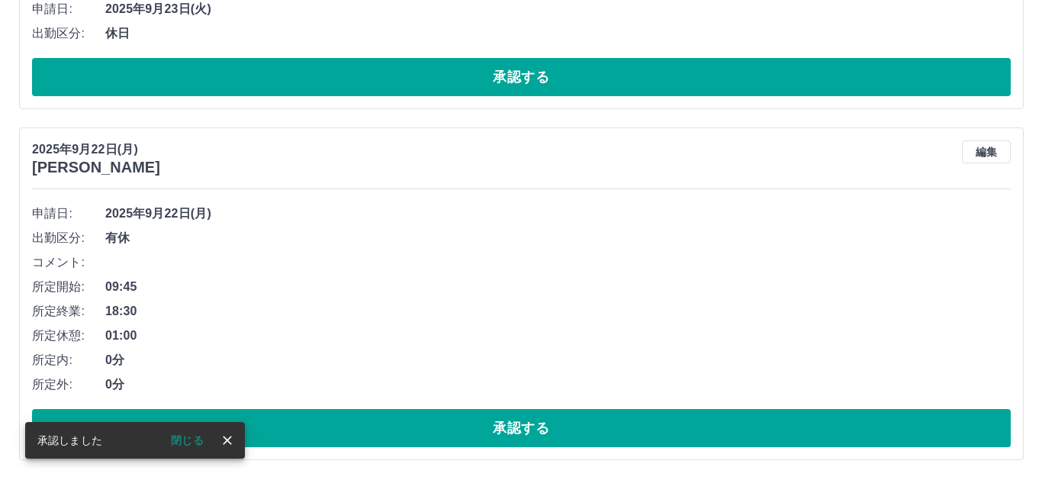
scroll to position [0, 0]
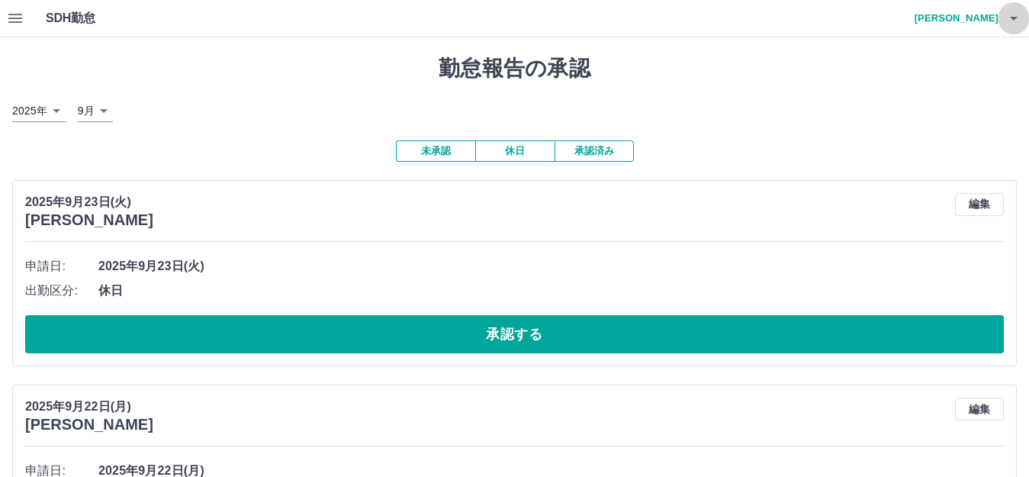
click at [1014, 19] on icon "button" at bounding box center [1014, 19] width 8 height 4
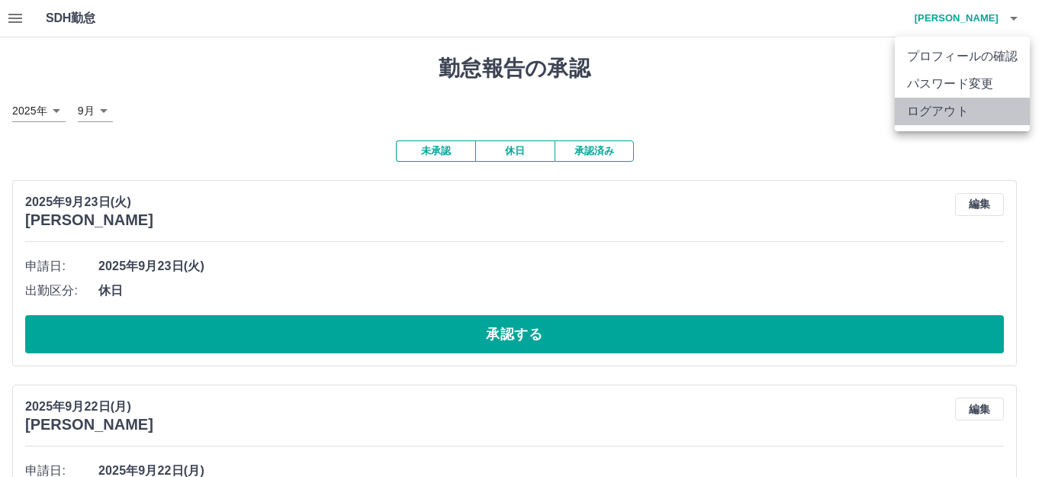
click at [976, 108] on li "ログアウト" at bounding box center [962, 111] width 135 height 27
